Goal: Task Accomplishment & Management: Manage account settings

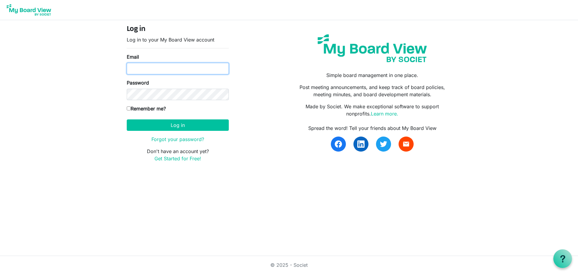
click at [164, 67] on input "Email" at bounding box center [178, 68] width 102 height 11
type input "tlukemeyer@ihsaa.org"
click at [127, 110] on div "Log in Log in to your My Board View account Email tlukemeyer@ihsaa.org Password…" at bounding box center [177, 96] width 111 height 142
click at [130, 108] on input "Remember me?" at bounding box center [129, 109] width 4 height 4
checkbox input "true"
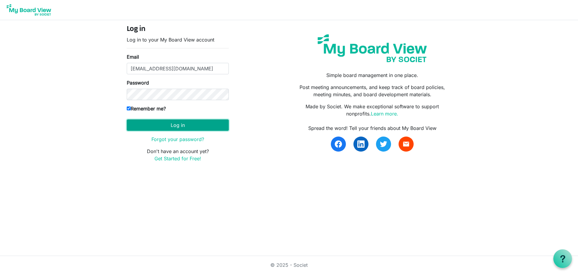
click at [155, 122] on button "Log in" at bounding box center [178, 125] width 102 height 11
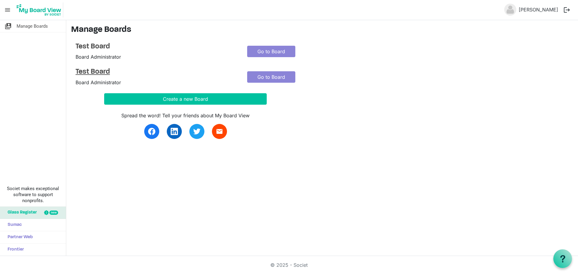
click at [89, 72] on h4 "Test Board" at bounding box center [157, 72] width 163 height 9
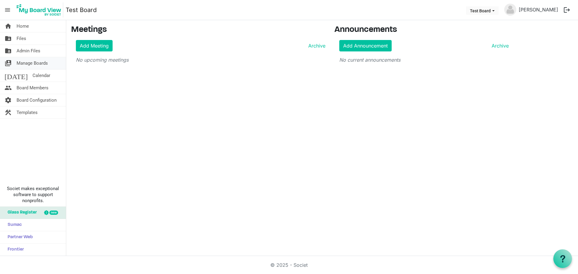
click at [45, 63] on span "Manage Boards" at bounding box center [32, 63] width 31 height 12
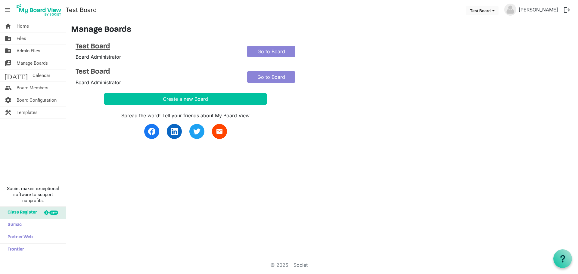
click at [104, 45] on h4 "Test Board" at bounding box center [157, 46] width 163 height 9
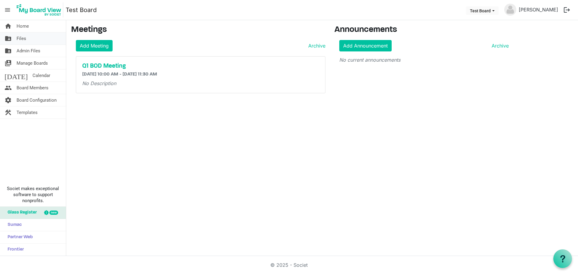
click at [38, 36] on link "folder_shared Files" at bounding box center [33, 39] width 66 height 12
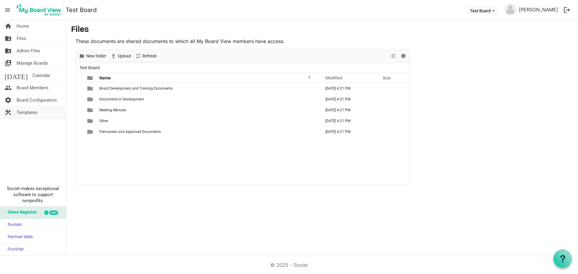
click at [33, 113] on span "Templates" at bounding box center [27, 113] width 21 height 12
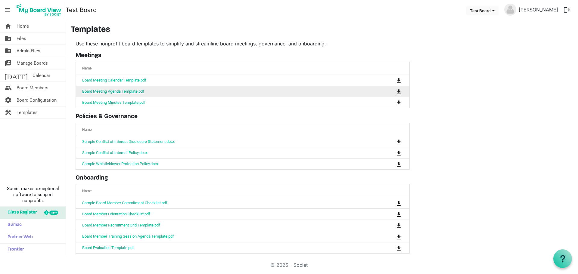
click at [127, 92] on link "Board Meeting Agenda Template.pdf" at bounding box center [113, 91] width 62 height 5
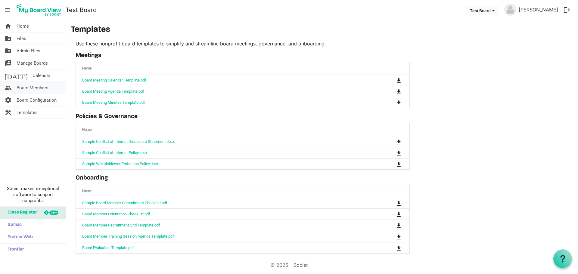
click at [41, 91] on span "Board Members" at bounding box center [33, 88] width 32 height 12
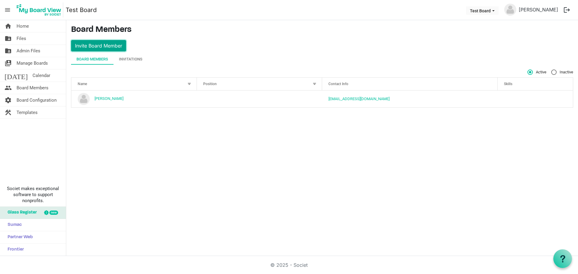
click at [112, 45] on button "Invite Board Member" at bounding box center [98, 45] width 55 height 11
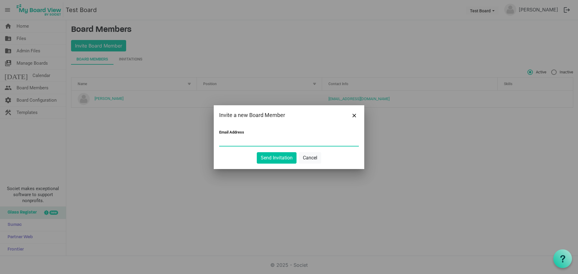
click at [275, 142] on input "Email Address" at bounding box center [289, 141] width 140 height 9
click at [246, 142] on input "George Lukely" at bounding box center [289, 141] width 140 height 9
click at [272, 143] on input "tripleluke3@gmail.com" at bounding box center [289, 141] width 140 height 9
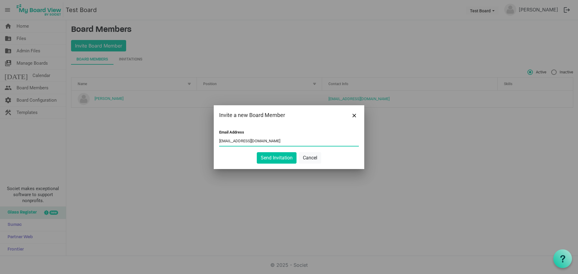
click at [272, 143] on input "tripleluke3@gmail.com" at bounding box center [289, 141] width 140 height 9
type input "tripihsaafoundation@gmail.com"
click at [282, 157] on button "Send Invitation" at bounding box center [277, 157] width 40 height 11
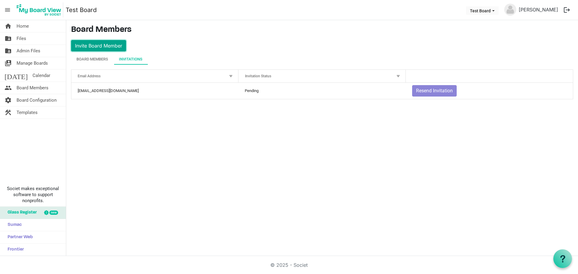
click at [89, 42] on button "Invite Board Member" at bounding box center [98, 45] width 55 height 11
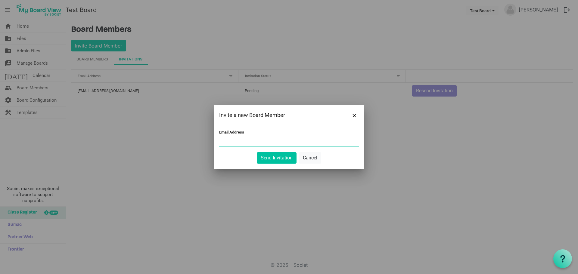
paste input "yolajon993@evoxury.com"
type input "yolajon993@evoxury.com"
click at [278, 154] on button "Send Invitation" at bounding box center [277, 157] width 40 height 11
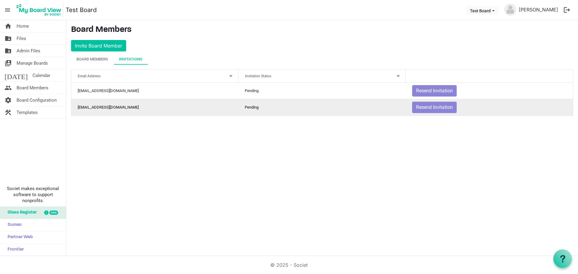
click at [96, 108] on td "yolajon993@evoxury.com" at bounding box center [154, 107] width 167 height 17
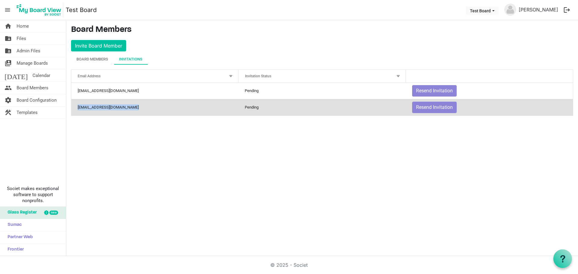
copy td "yolajon993@evoxury.com"
click at [222, 180] on div "home Home folder_shared Files folder_shared Admin Files switch_account Manage B…" at bounding box center [289, 138] width 578 height 236
click at [339, 186] on div "home Home folder_shared Files folder_shared Admin Files switch_account Manage B…" at bounding box center [289, 138] width 578 height 236
click at [250, 152] on div "home Home folder_shared Files folder_shared Admin Files switch_account Manage B…" at bounding box center [289, 138] width 578 height 236
drag, startPoint x: 112, startPoint y: 108, endPoint x: 173, endPoint y: 119, distance: 62.5
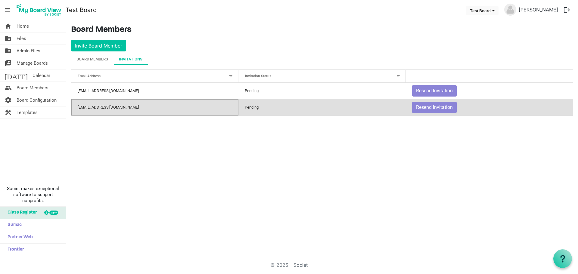
click at [112, 108] on td "yolajon993@evoxury.com" at bounding box center [154, 107] width 167 height 17
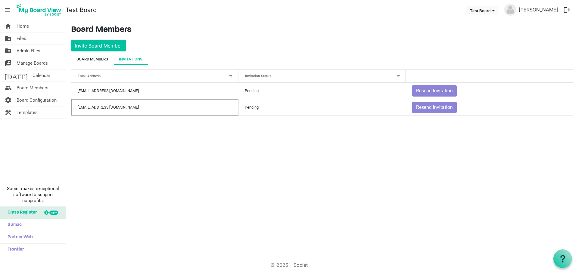
click at [103, 61] on div "Board Members" at bounding box center [93, 59] width 32 height 6
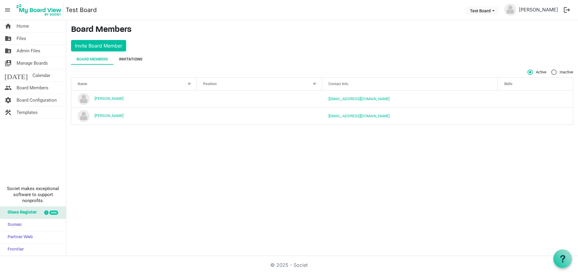
click at [129, 59] on div "Invitations" at bounding box center [130, 59] width 23 height 6
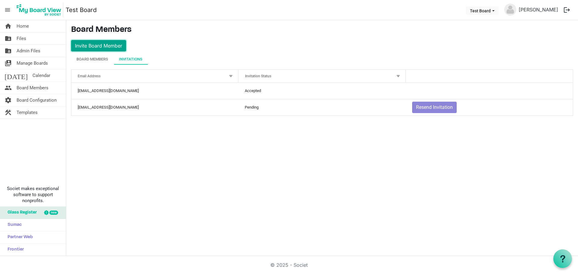
click at [110, 48] on button "Invite Board Member" at bounding box center [98, 45] width 55 height 11
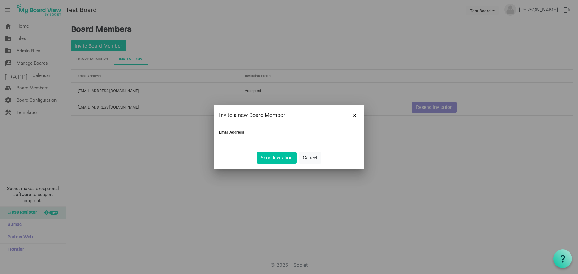
click at [248, 136] on div "Email Address" at bounding box center [289, 138] width 140 height 17
click at [261, 143] on input "Email Address" at bounding box center [289, 141] width 140 height 9
paste input "lemil92844@litepax.com"
type input "lemil92844@litepax.com"
click at [280, 158] on button "Send Invitation" at bounding box center [277, 157] width 40 height 11
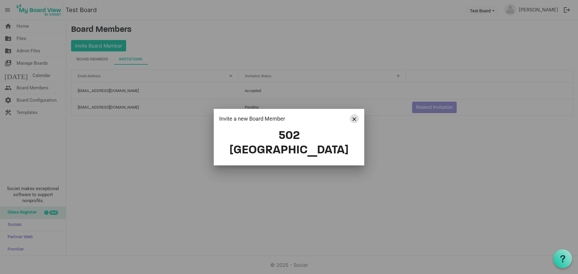
click at [354, 121] on span "Close" at bounding box center [355, 119] width 4 height 4
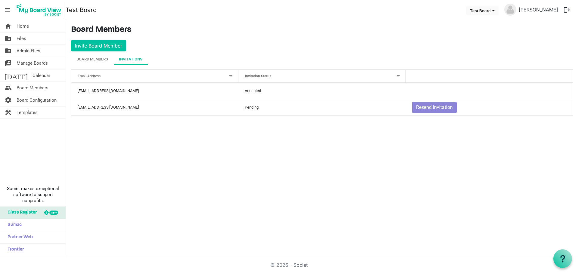
click at [231, 158] on div "home Home folder_shared Files folder_shared Admin Files switch_account Manage B…" at bounding box center [289, 138] width 578 height 236
drag, startPoint x: 102, startPoint y: 43, endPoint x: 116, endPoint y: 45, distance: 13.6
click at [102, 43] on button "Invite Board Member" at bounding box center [98, 45] width 55 height 11
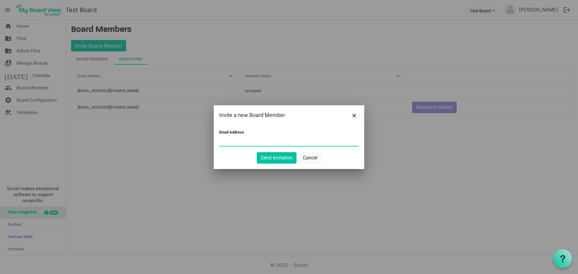
paste input "lemil92844@litepax.com"
type input "lemil92844@litepax.com"
click at [278, 157] on button "Send Invitation" at bounding box center [277, 157] width 40 height 11
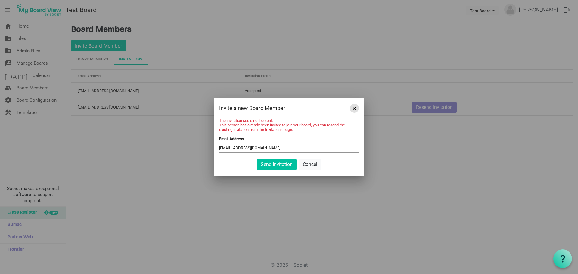
click at [353, 109] on span "Close" at bounding box center [355, 109] width 4 height 4
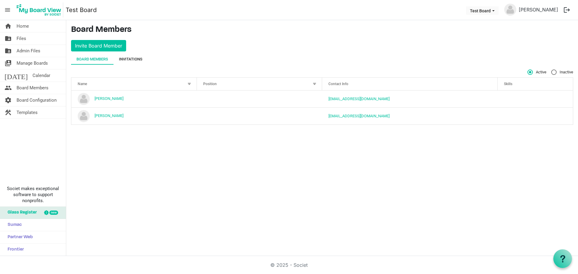
click at [134, 55] on div "Invitations" at bounding box center [130, 59] width 23 height 11
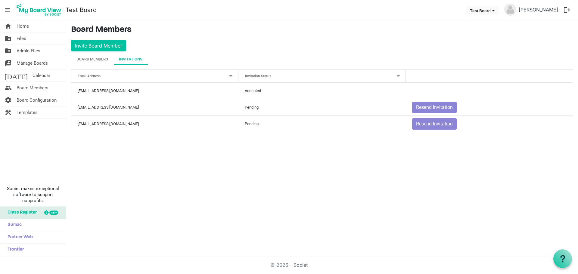
click at [206, 169] on div "home Home folder_shared Files folder_shared Admin Files switch_account Manage B…" at bounding box center [289, 138] width 578 height 236
click at [36, 61] on span "Manage Boards" at bounding box center [32, 63] width 31 height 12
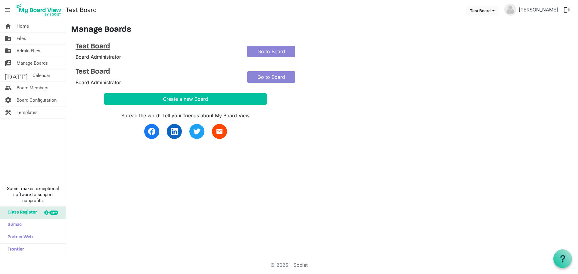
click at [91, 45] on h4 "Test Board" at bounding box center [157, 46] width 163 height 9
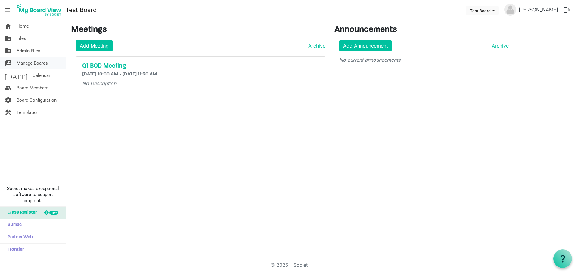
click at [34, 65] on span "Manage Boards" at bounding box center [32, 63] width 31 height 12
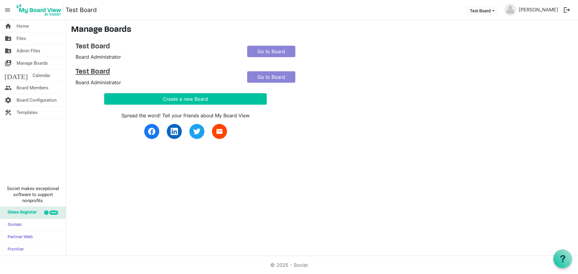
click at [86, 70] on h4 "Test Board" at bounding box center [157, 72] width 163 height 9
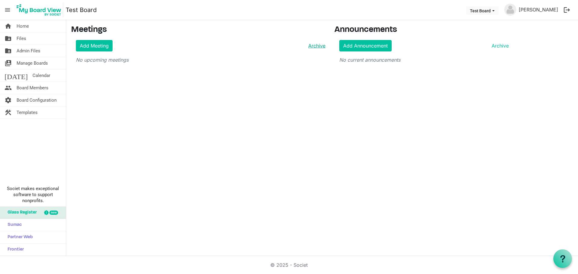
click at [318, 45] on link "Archive" at bounding box center [316, 45] width 20 height 7
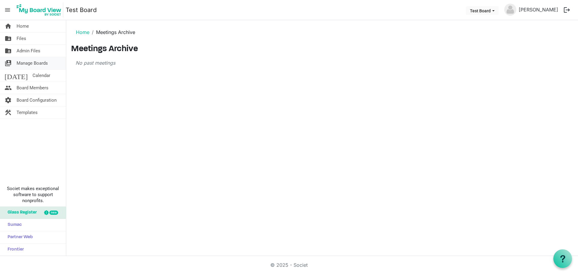
click at [31, 62] on span "Manage Boards" at bounding box center [32, 63] width 31 height 12
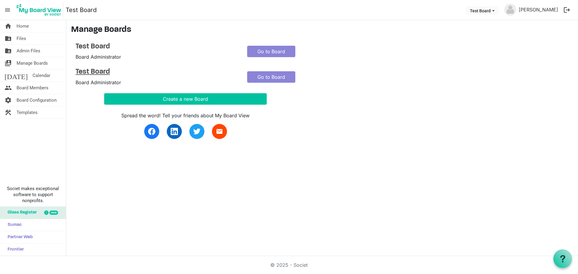
click at [112, 72] on h4 "Test Board" at bounding box center [157, 72] width 163 height 9
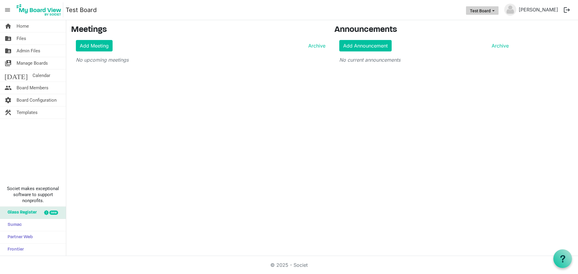
click at [496, 11] on span "Test Board dropdownbutton" at bounding box center [493, 11] width 5 height 2
click at [454, 90] on div "home Home folder_shared Files folder_shared Admin Files switch_account Manage B…" at bounding box center [289, 138] width 578 height 236
click at [486, 9] on button "Test Board" at bounding box center [482, 10] width 33 height 8
click at [489, 24] on li "Test Board" at bounding box center [489, 22] width 36 height 11
click at [485, 12] on button "Test Board" at bounding box center [482, 10] width 33 height 8
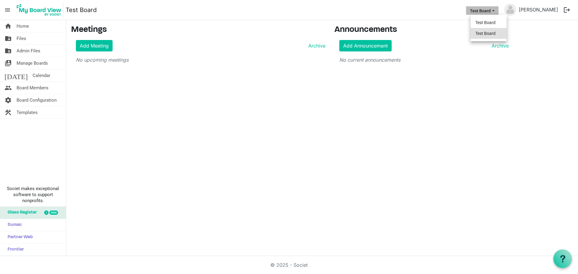
click at [495, 32] on li "Test Board" at bounding box center [489, 33] width 36 height 11
click at [492, 9] on button "Test Board" at bounding box center [482, 10] width 33 height 8
click at [487, 20] on li "Test Board" at bounding box center [489, 22] width 36 height 11
click at [41, 66] on span "Manage Boards" at bounding box center [32, 63] width 31 height 12
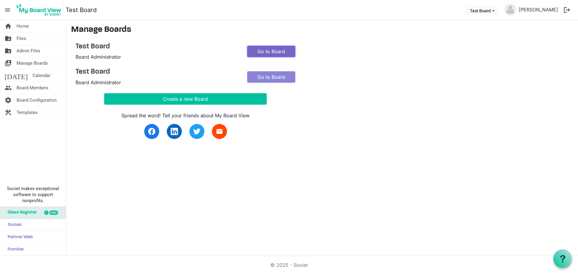
click at [283, 50] on link "Go to Board" at bounding box center [271, 51] width 48 height 11
